Goal: Find contact information: Obtain details needed to contact an individual or organization

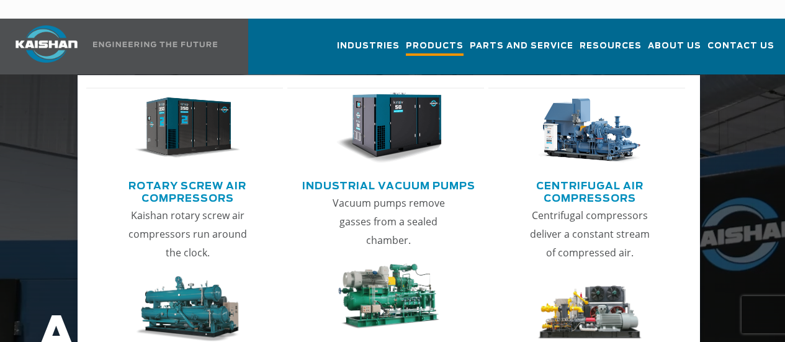
click at [406, 39] on span "Products" at bounding box center [435, 47] width 58 height 17
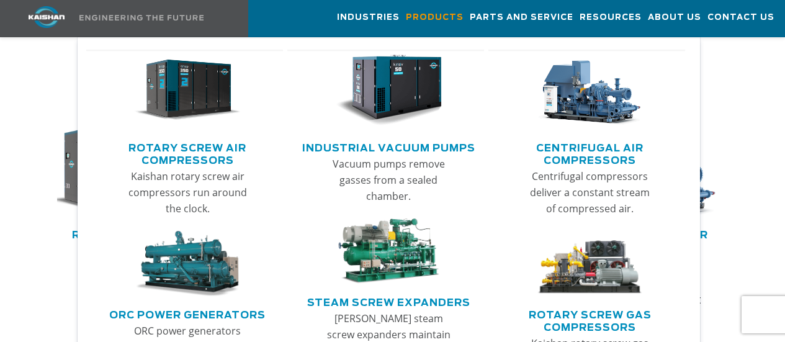
scroll to position [682, 0]
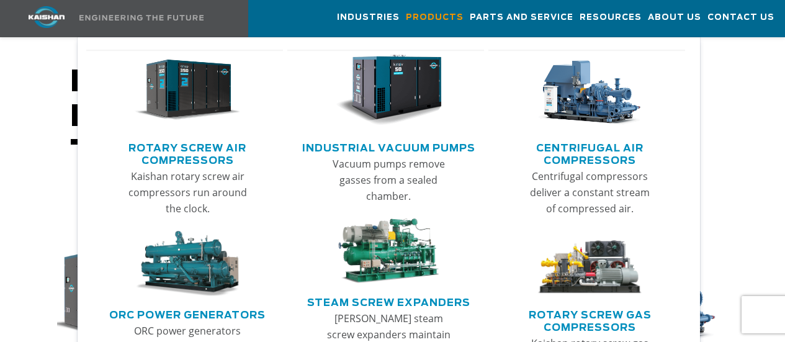
click at [185, 146] on link "Rotary Screw Air Compressors" at bounding box center [187, 152] width 191 height 31
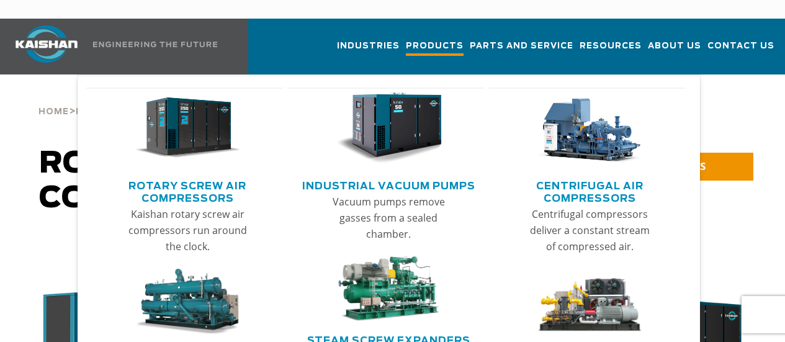
click at [406, 39] on span "Products" at bounding box center [435, 47] width 58 height 17
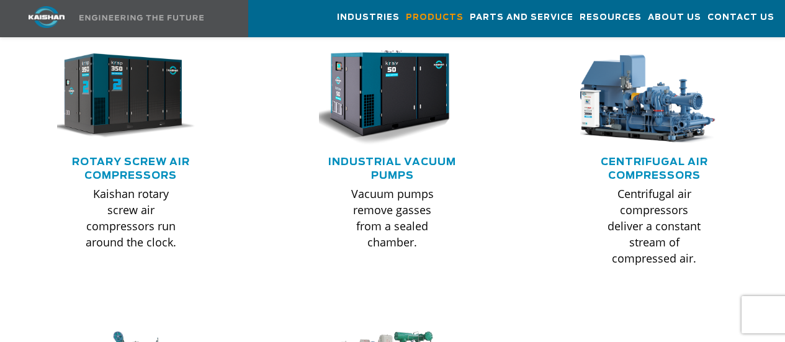
scroll to position [868, 0]
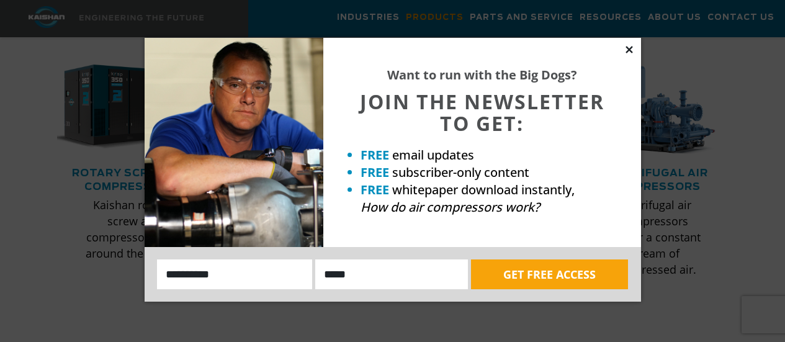
click at [630, 48] on icon at bounding box center [628, 49] width 7 height 7
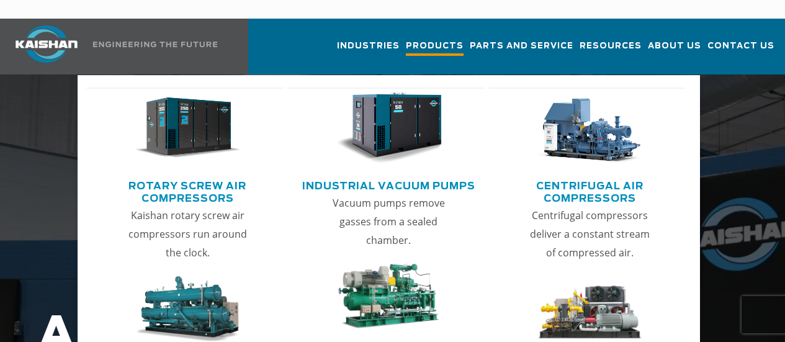
click at [406, 39] on span "Products" at bounding box center [435, 47] width 58 height 17
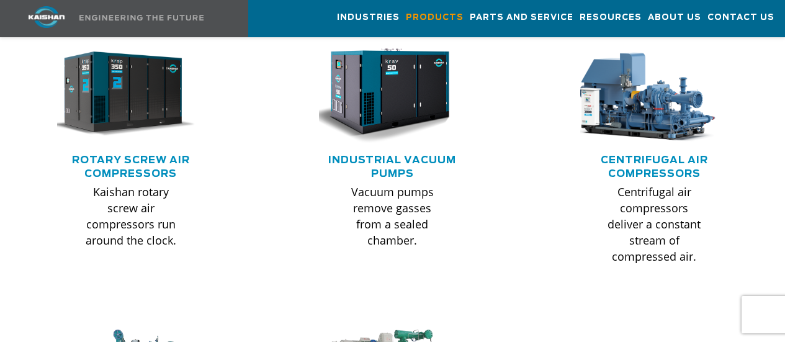
scroll to position [868, 0]
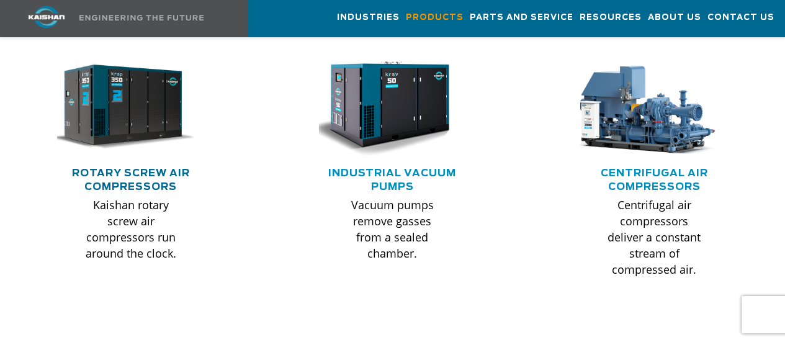
click at [112, 168] on link "Rotary Screw Air Compressors" at bounding box center [131, 180] width 118 height 24
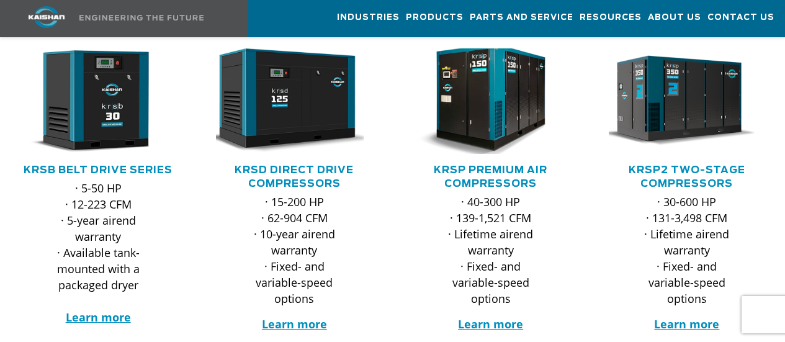
scroll to position [248, 0]
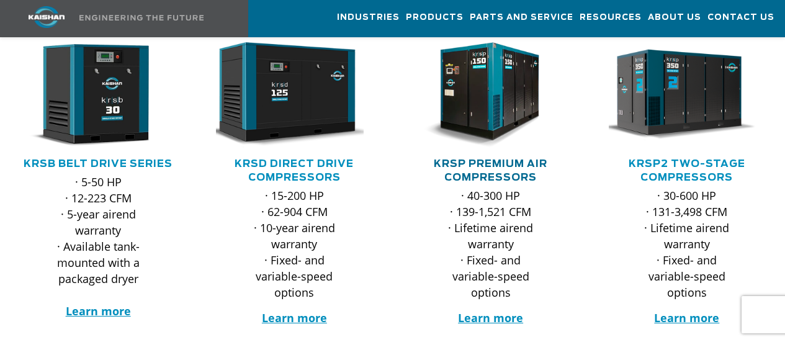
click at [461, 159] on link "KRSP Premium Air Compressors" at bounding box center [491, 171] width 114 height 24
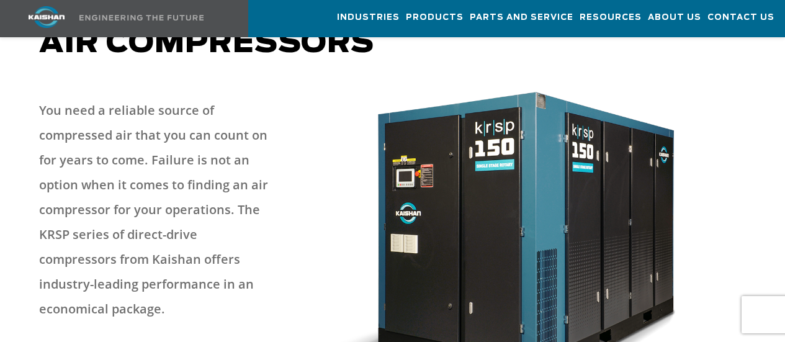
scroll to position [182, 0]
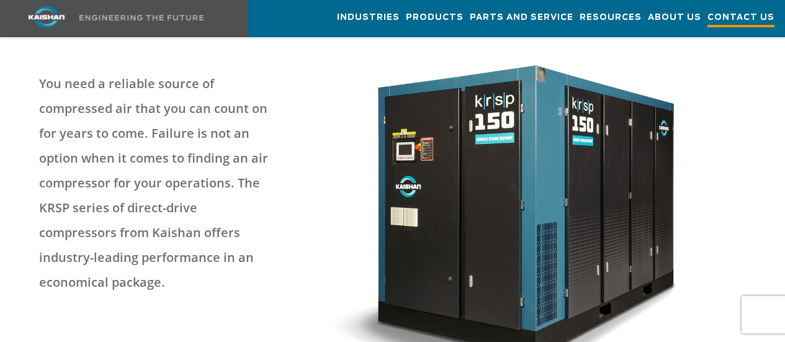
click at [738, 17] on span "Contact Us" at bounding box center [740, 19] width 67 height 17
